Goal: Information Seeking & Learning: Learn about a topic

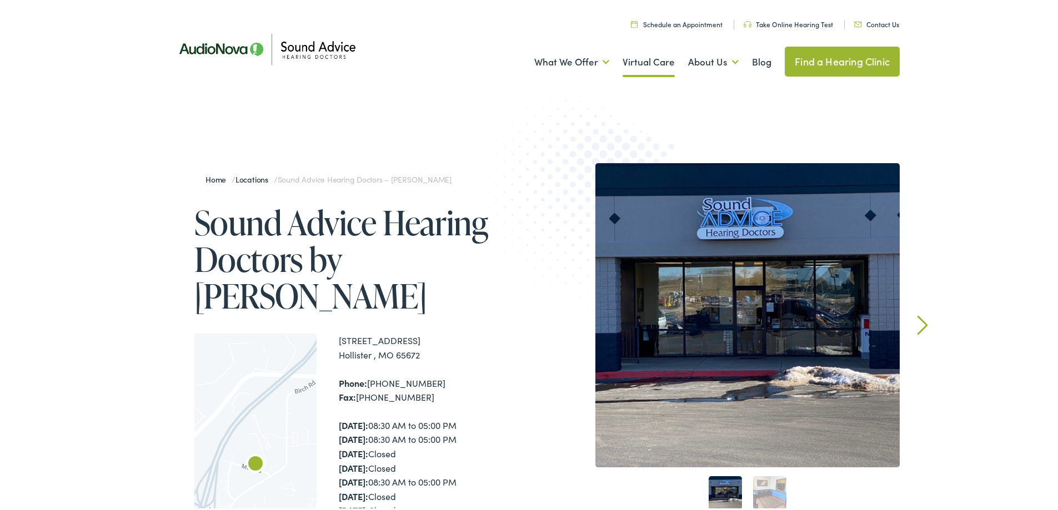
click at [666, 68] on link "Virtual Care" at bounding box center [648, 59] width 52 height 41
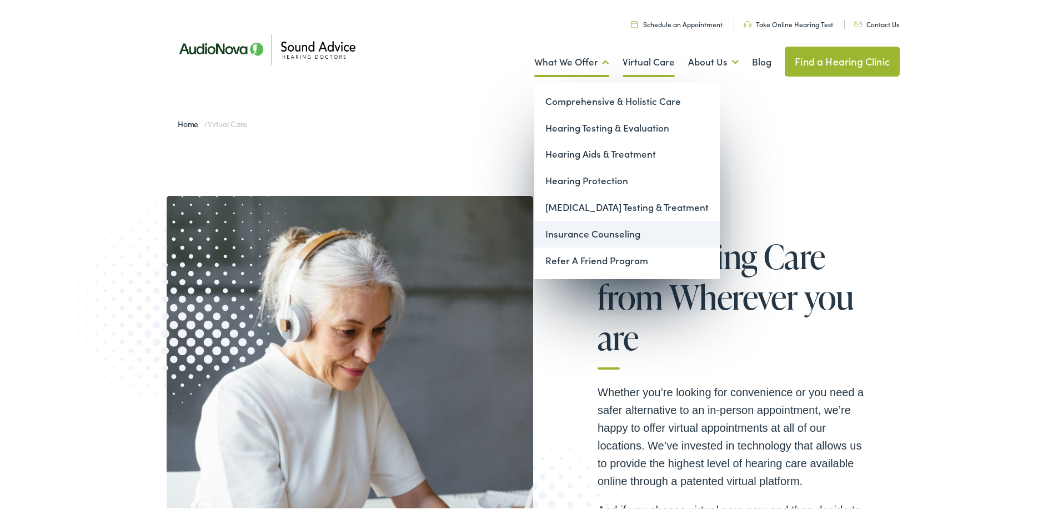
click at [584, 235] on link "Insurance Counseling" at bounding box center [626, 232] width 185 height 27
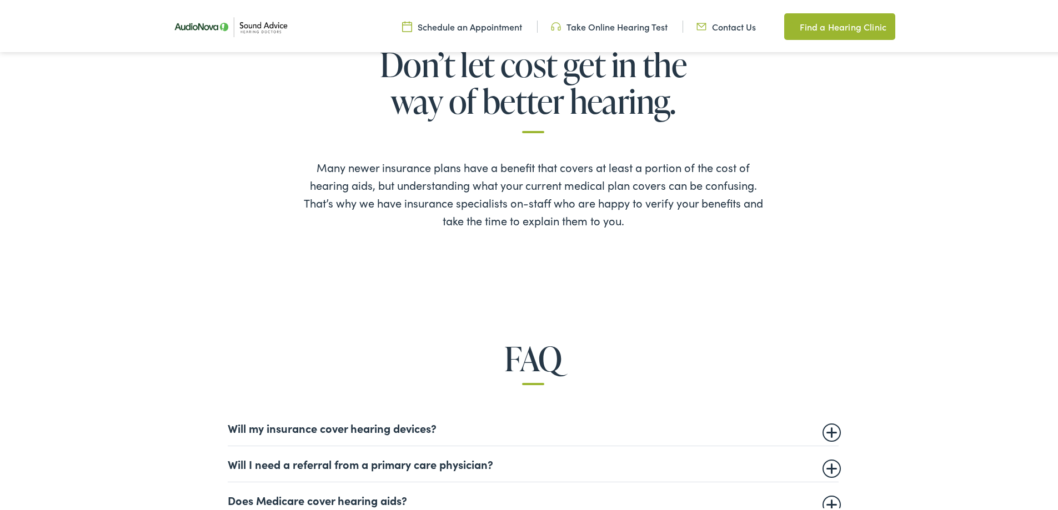
scroll to position [500, 0]
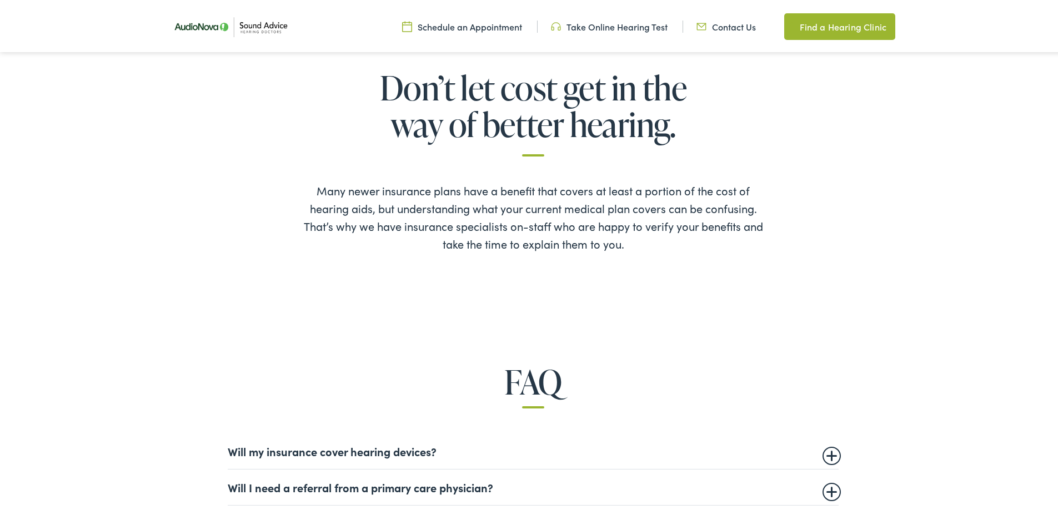
click at [191, 29] on img at bounding box center [231, 24] width 128 height 45
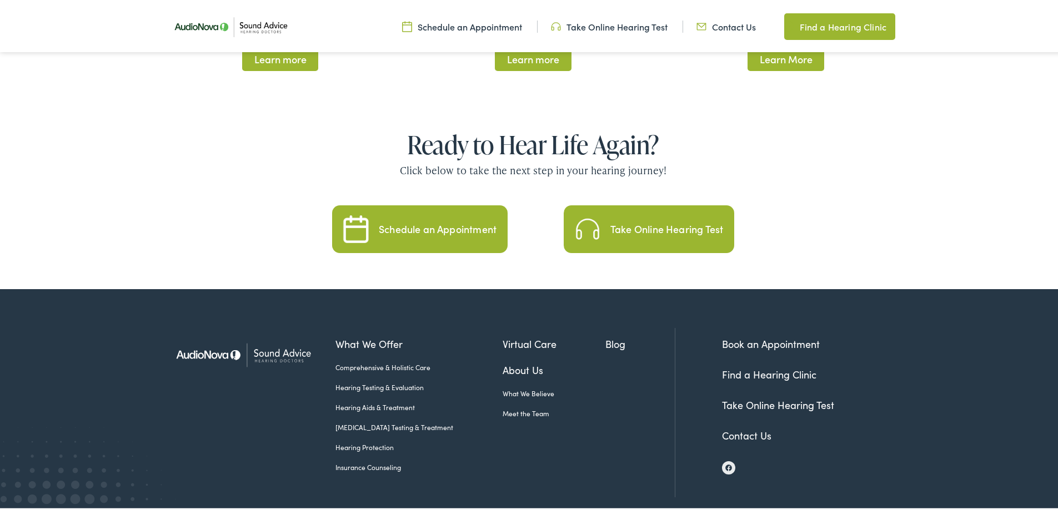
scroll to position [2265, 0]
